Goal: Task Accomplishment & Management: Use online tool/utility

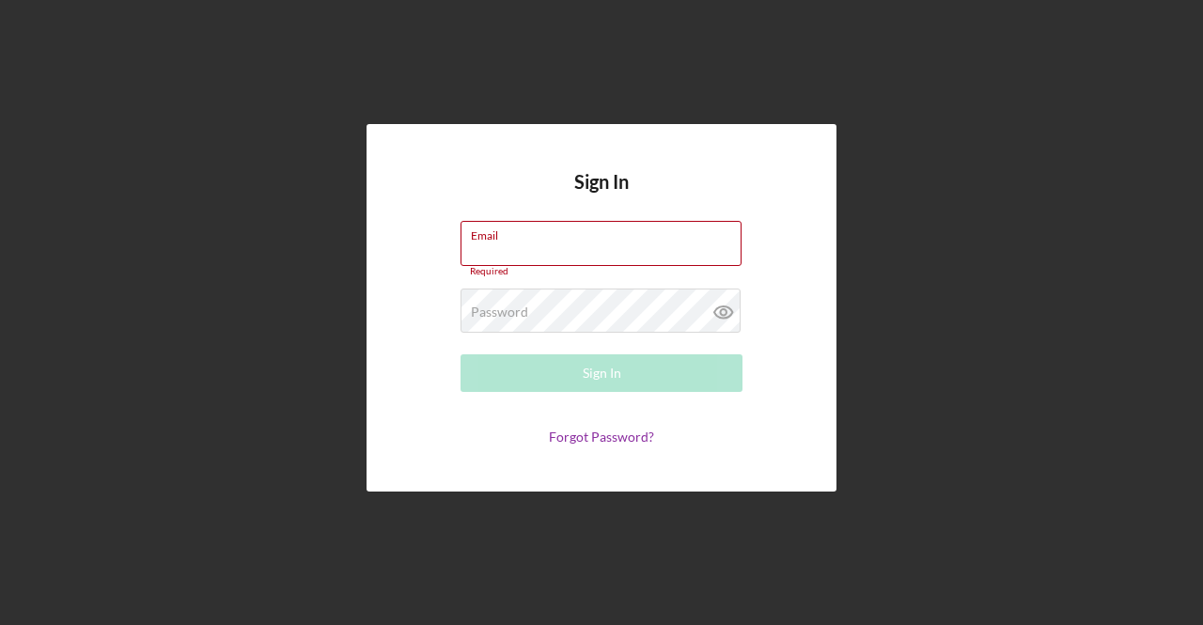
type input "[EMAIL_ADDRESS][DOMAIN_NAME]"
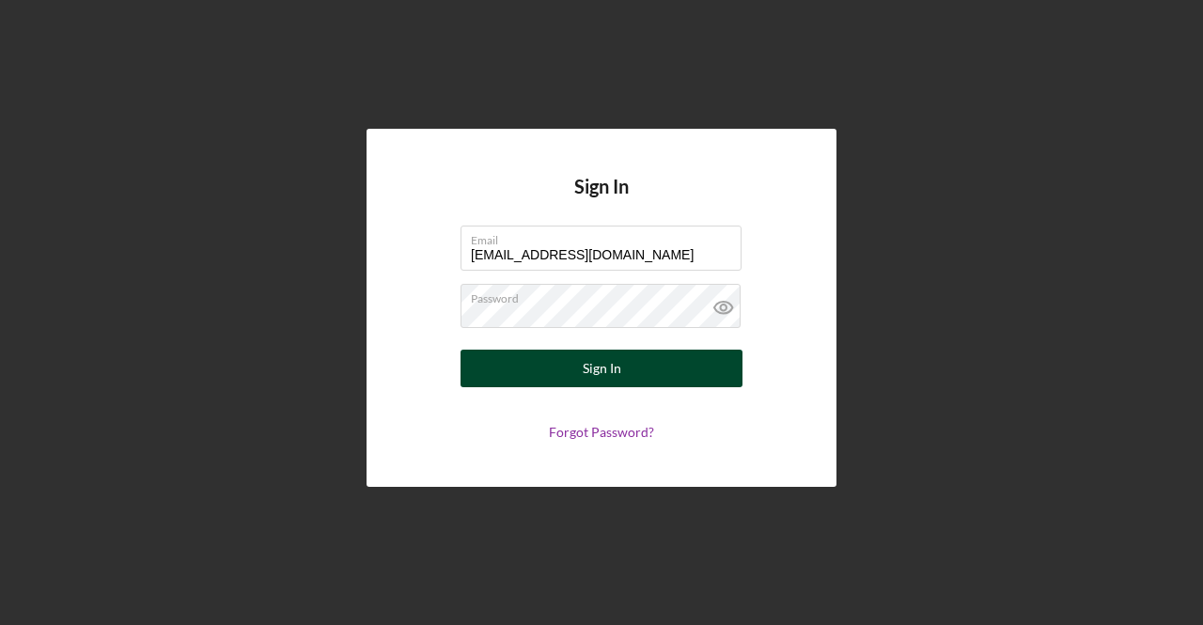
click at [553, 369] on button "Sign In" at bounding box center [602, 369] width 282 height 38
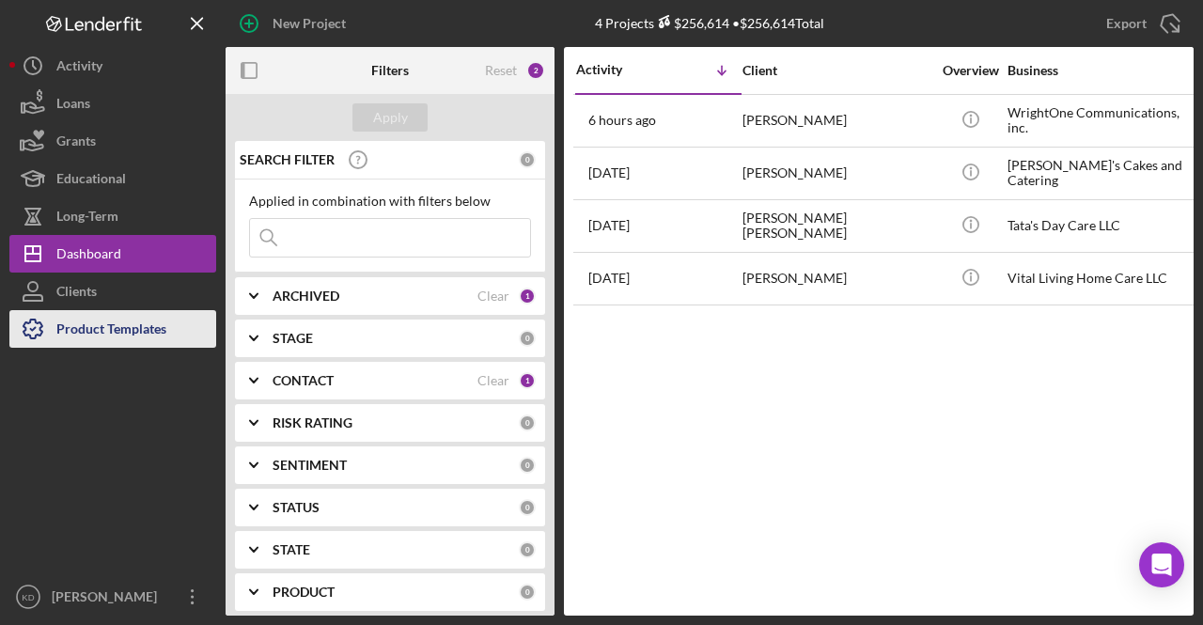
click at [81, 339] on div "Product Templates" at bounding box center [111, 331] width 110 height 42
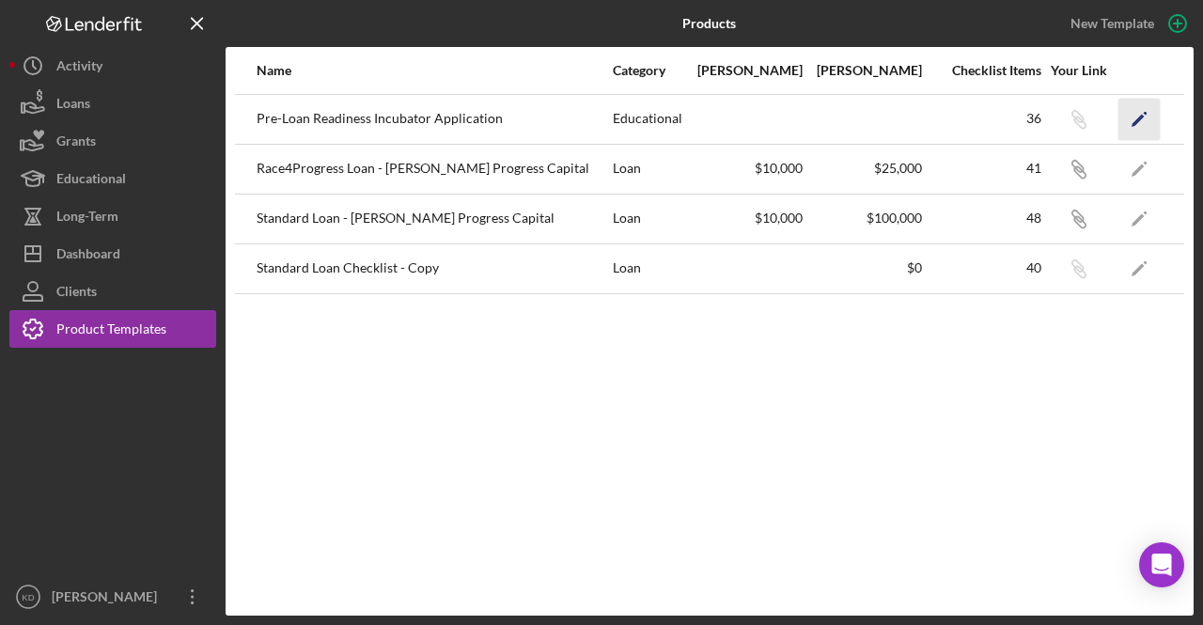
click at [1134, 119] on icon "Icon/Edit" at bounding box center [1140, 119] width 42 height 42
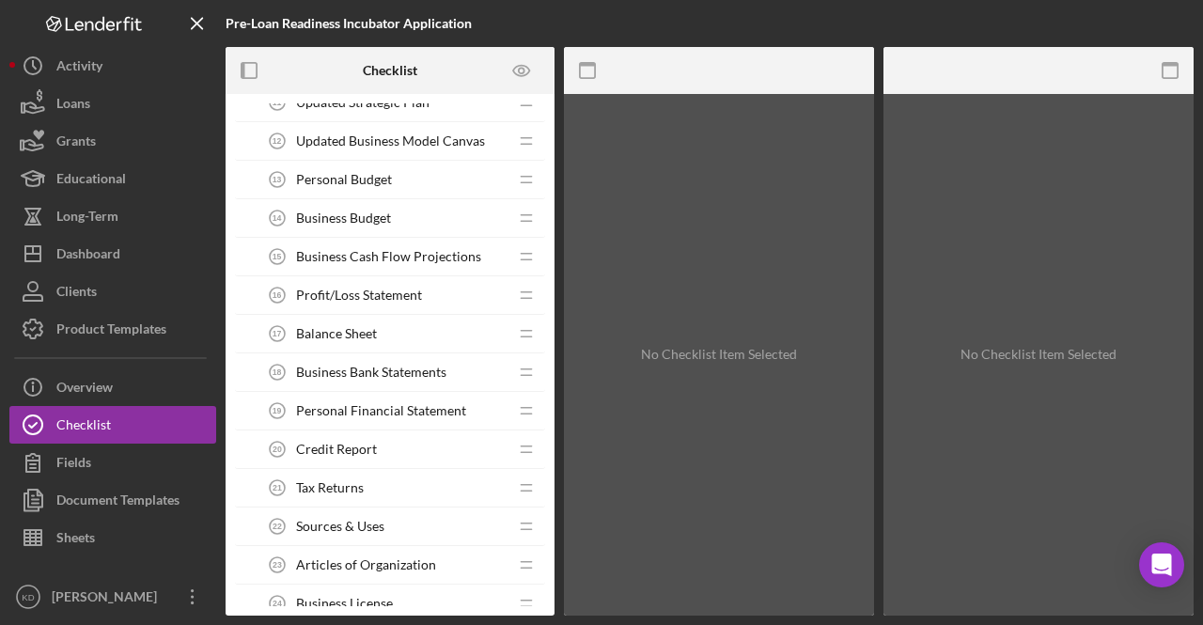
scroll to position [1429, 0]
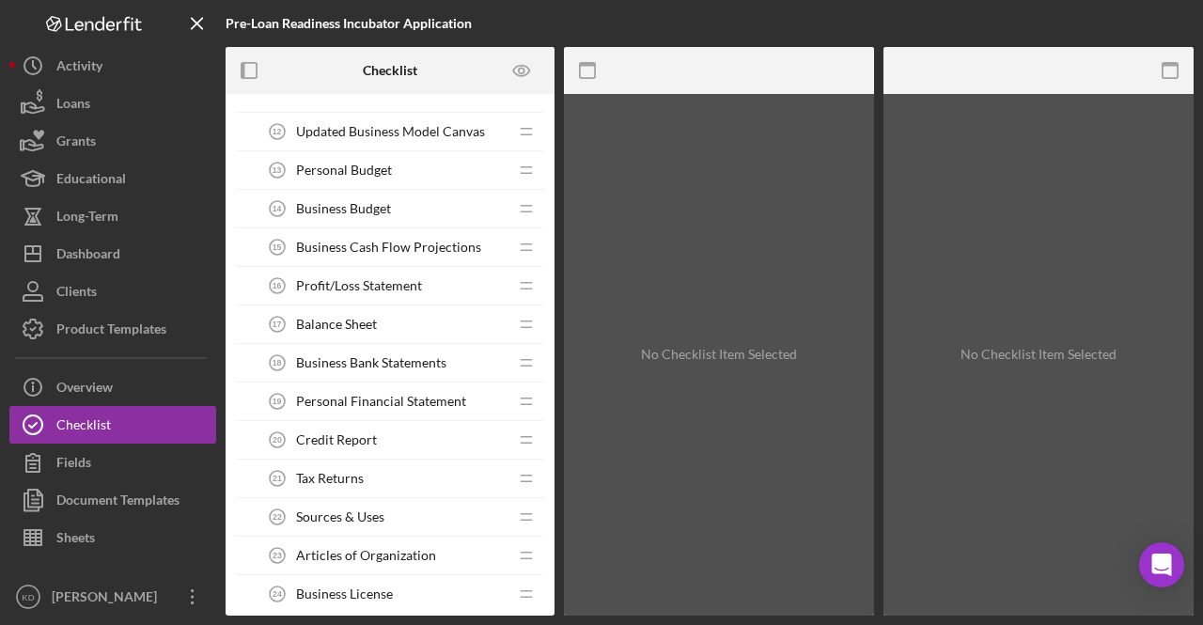
click at [363, 289] on div "Profit/Loss Statement 16 Profit/Loss Statement" at bounding box center [383, 286] width 249 height 38
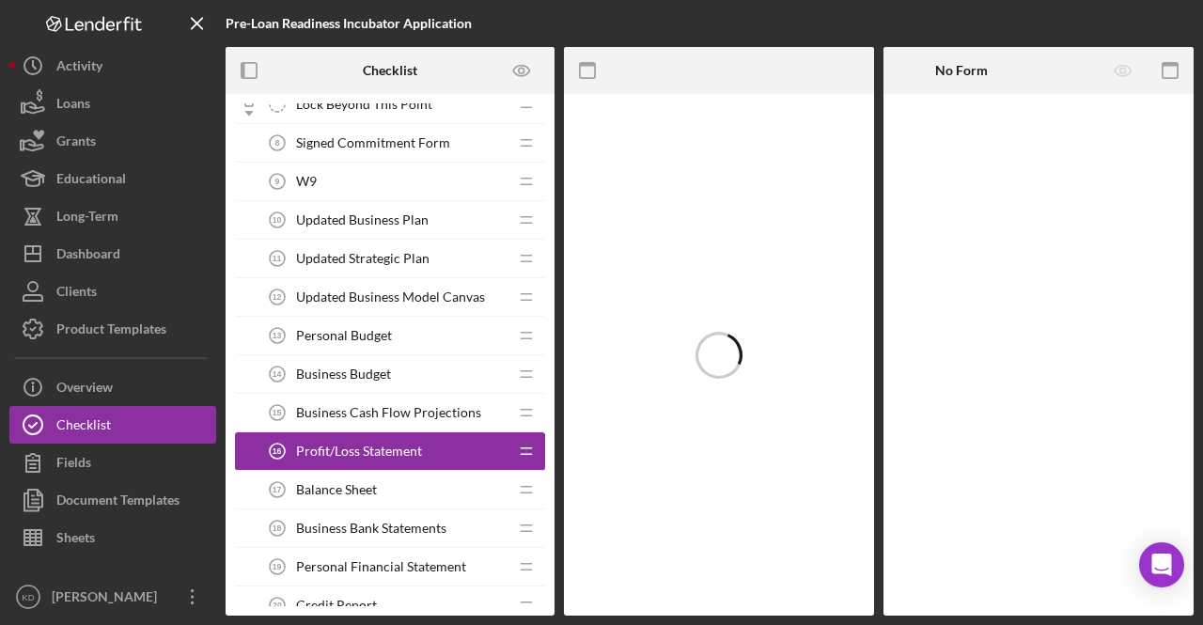
scroll to position [1262, 0]
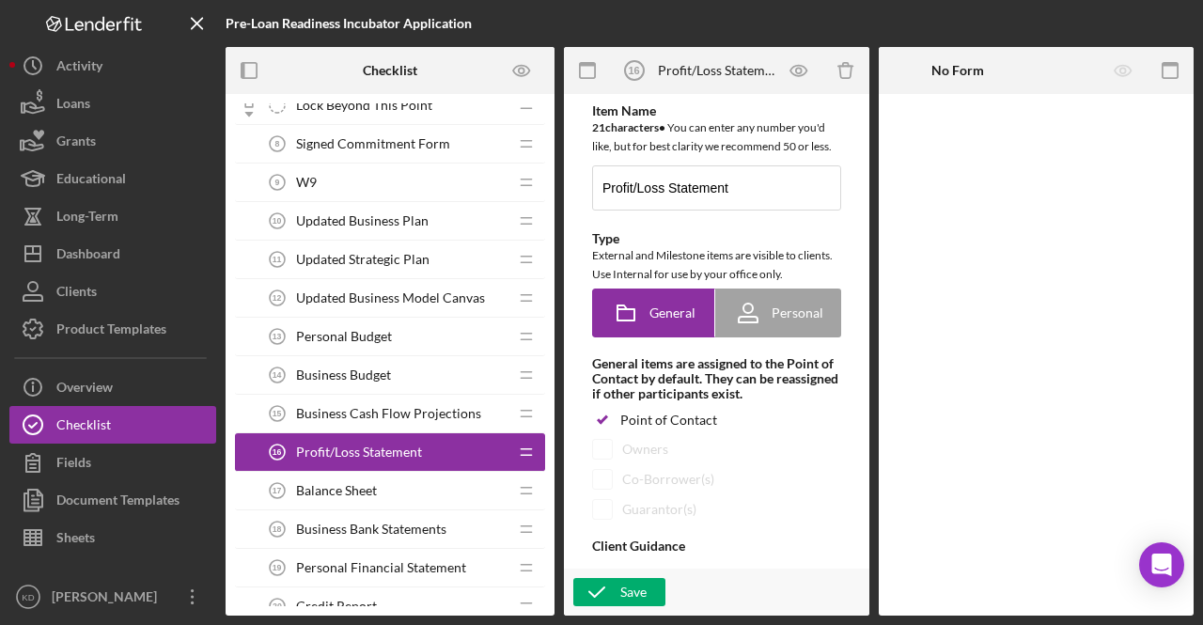
type textarea "<div> <table> <tbody> <tr> <td data-start="1045" data-end="1081" data-col-size=…"
click at [683, 364] on div "General items are assigned to the Point of Contact by default. They can be reas…" at bounding box center [716, 378] width 249 height 45
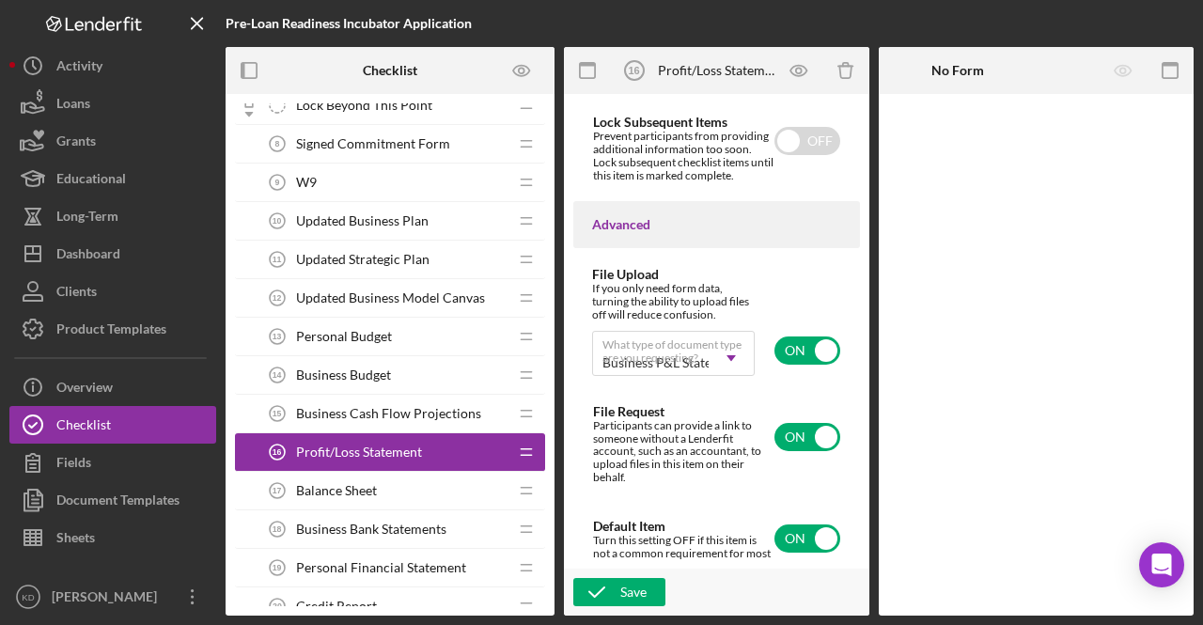
scroll to position [1626, 0]
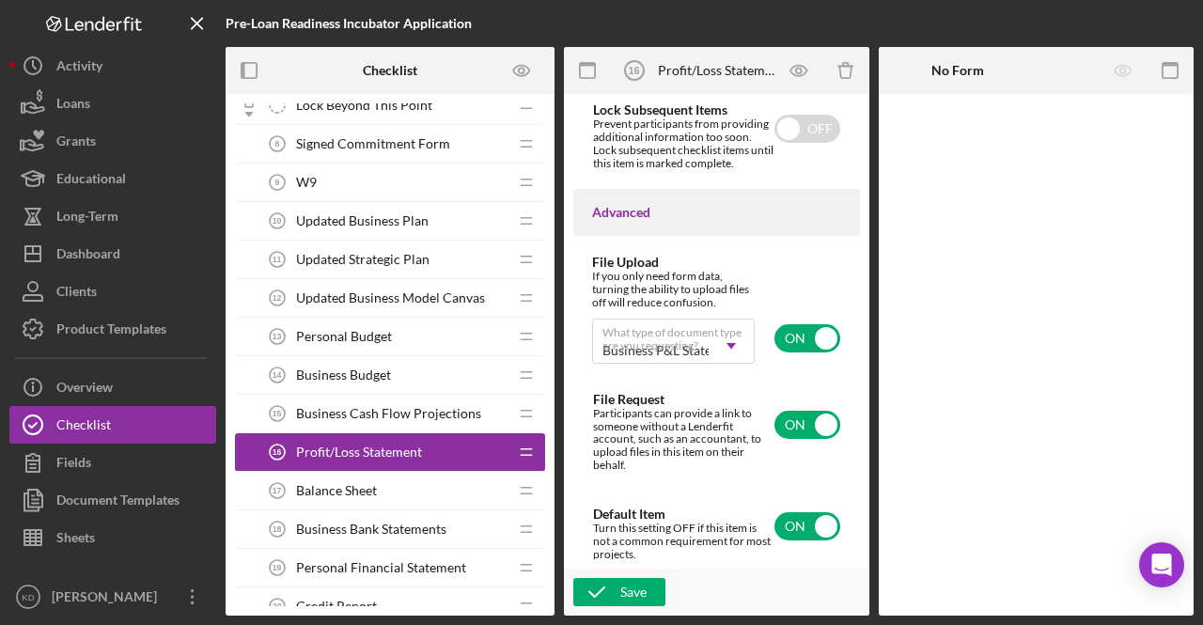
click at [402, 527] on div "Business Bank Statements 18 Business Bank Statements" at bounding box center [383, 529] width 249 height 38
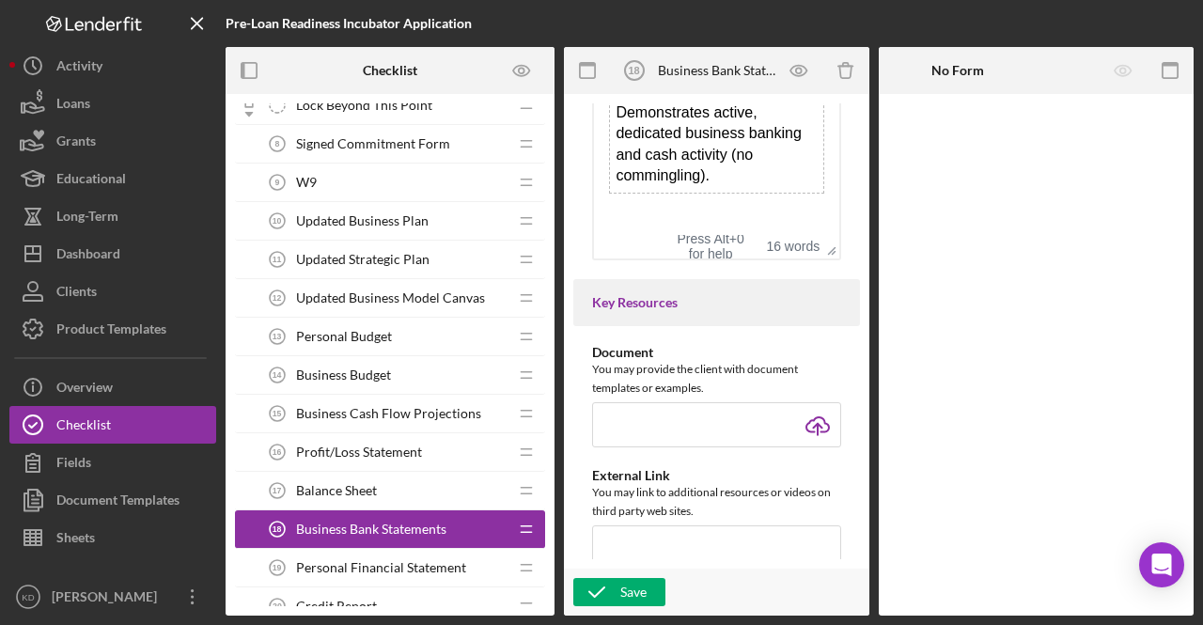
scroll to position [630, 0]
click at [381, 568] on div "Personal Financial Statement 19 Personal Financial Statement" at bounding box center [383, 568] width 249 height 38
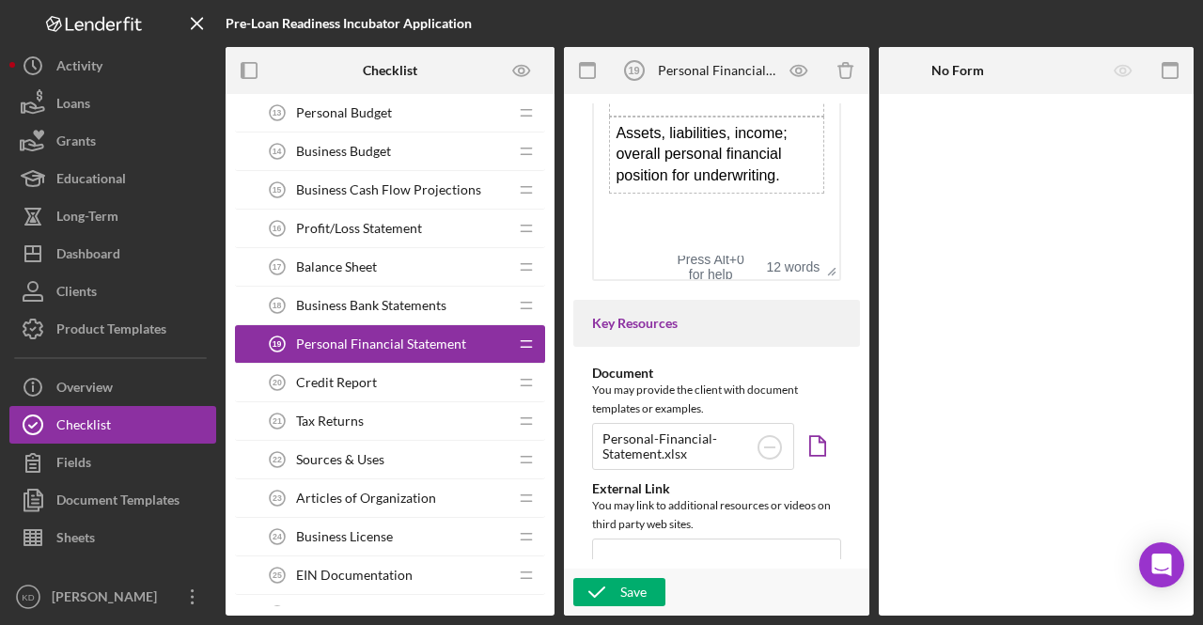
scroll to position [1512, 0]
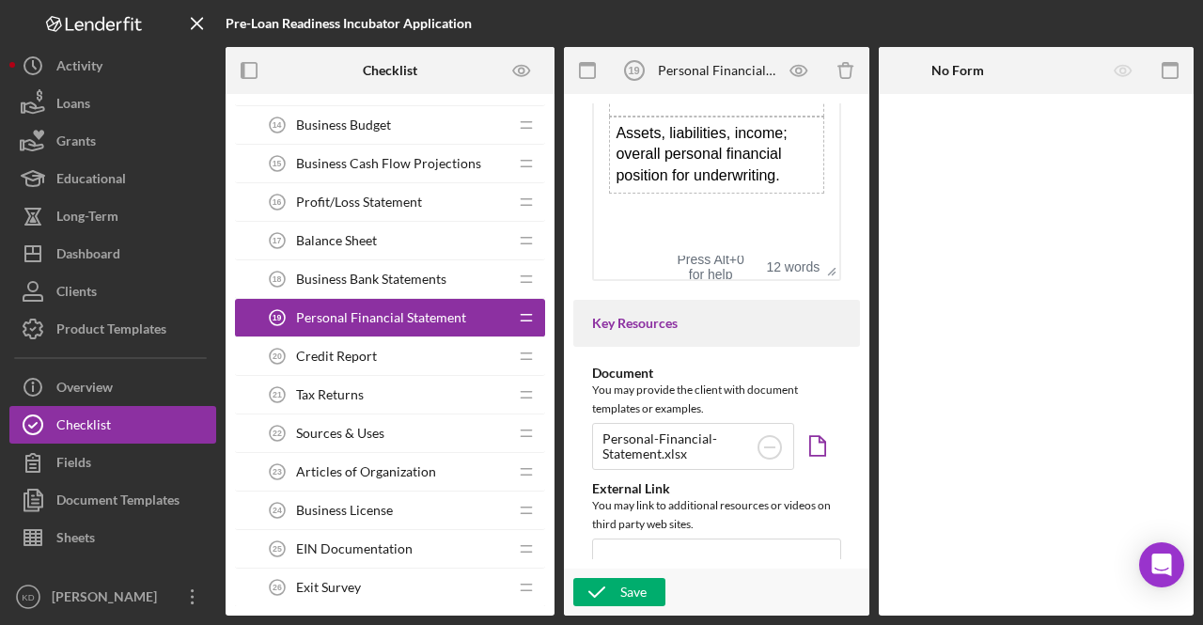
click at [406, 349] on div "Credit Report 20 Credit Report" at bounding box center [383, 356] width 249 height 38
